Goal: Task Accomplishment & Management: Complete application form

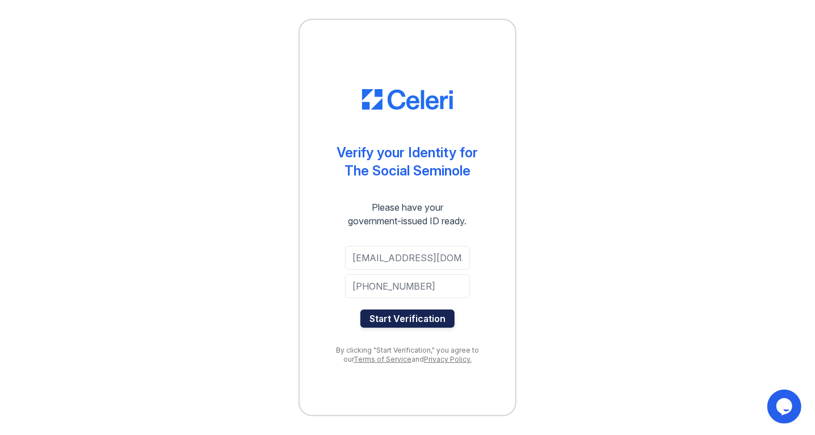
click at [401, 319] on button "Start Verification" at bounding box center [408, 318] width 94 height 18
